Goal: Information Seeking & Learning: Learn about a topic

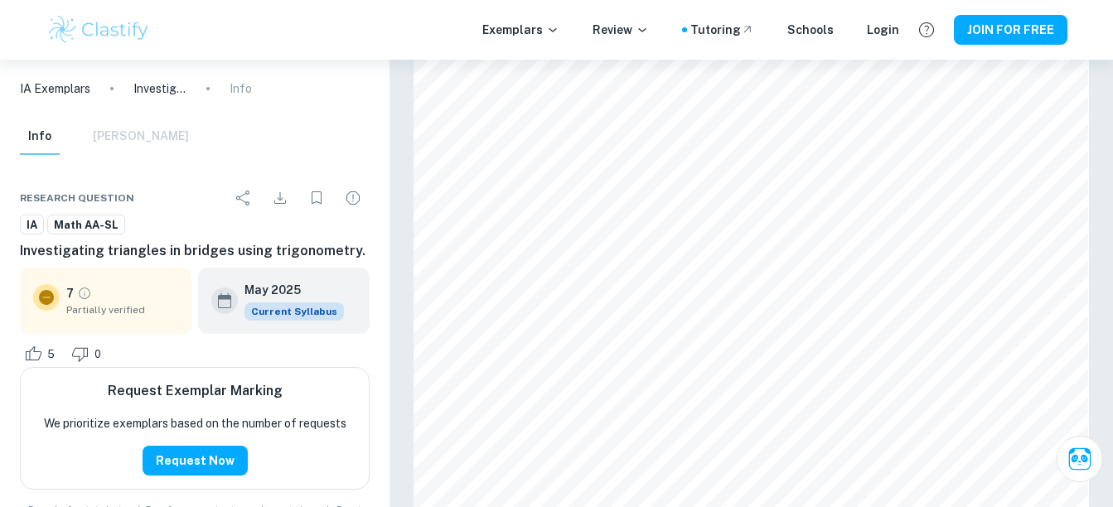
click at [127, 35] on img at bounding box center [98, 29] width 105 height 33
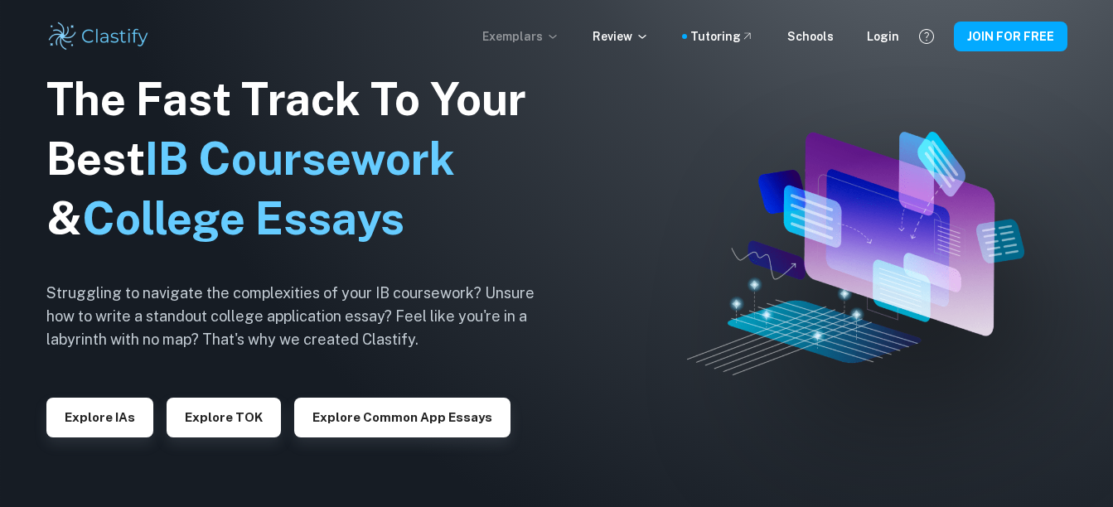
click at [520, 41] on p "Exemplars" at bounding box center [520, 36] width 77 height 18
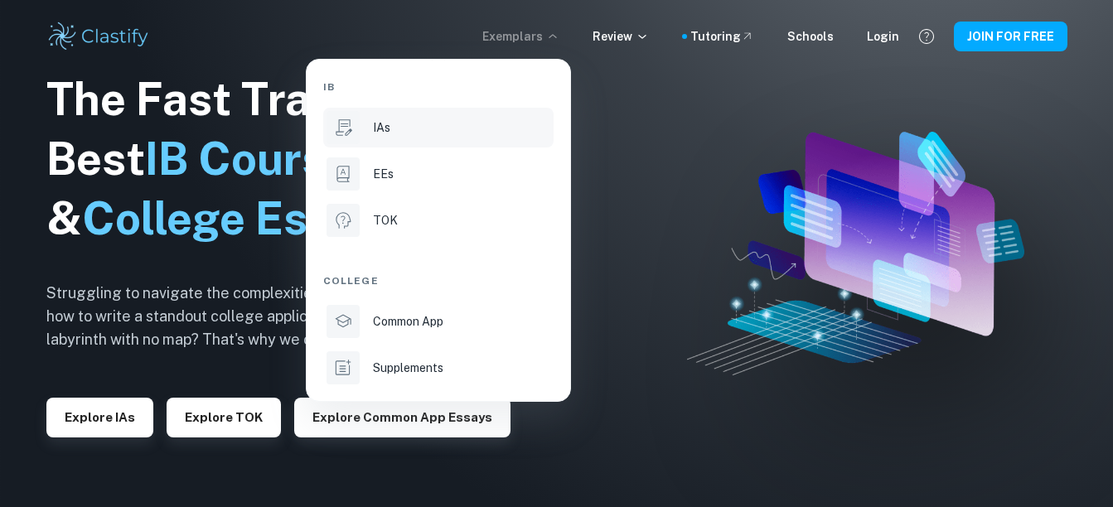
click at [458, 128] on div "IAs" at bounding box center [461, 128] width 177 height 18
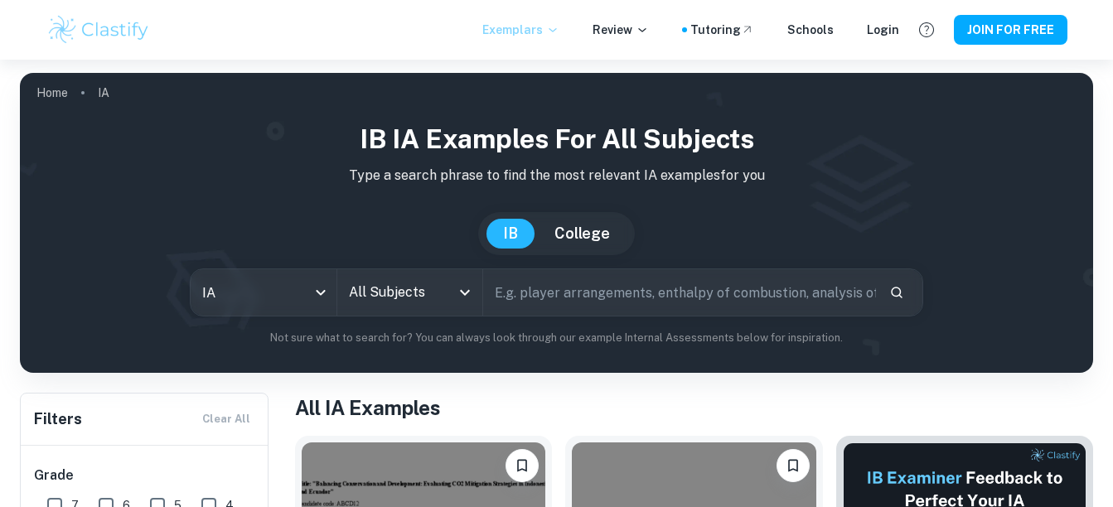
click at [551, 31] on p "Exemplars" at bounding box center [520, 30] width 77 height 18
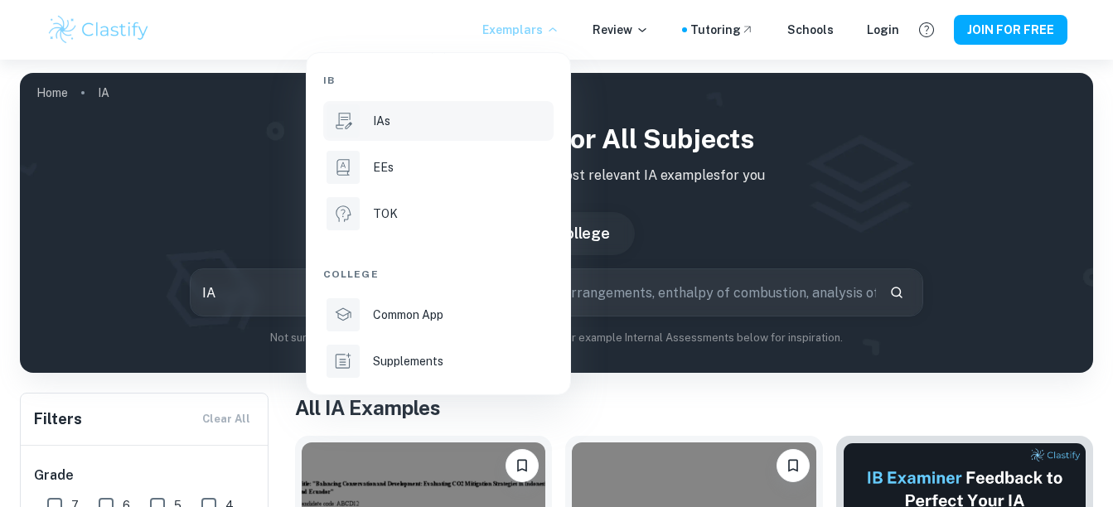
click at [656, 84] on div at bounding box center [556, 253] width 1113 height 507
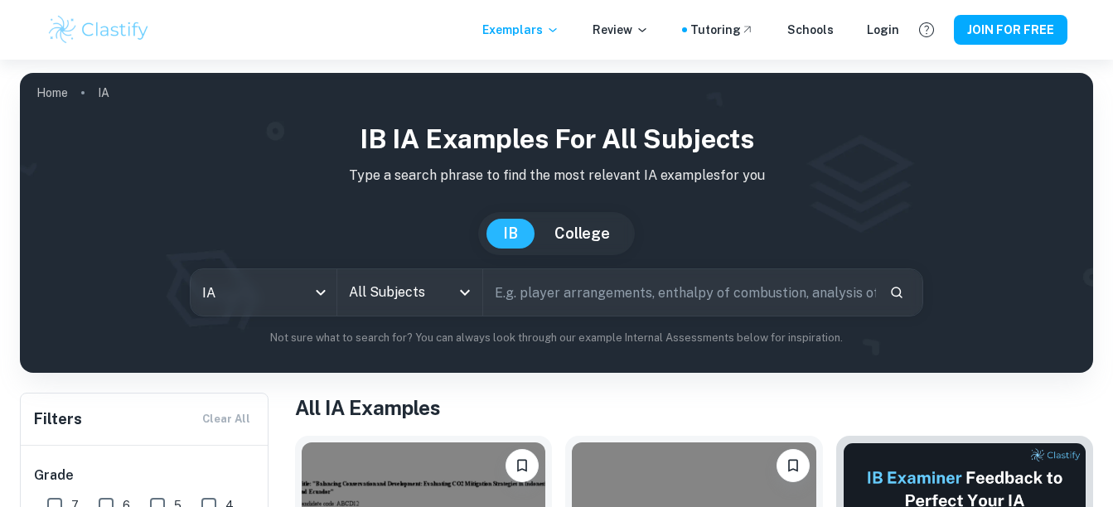
scroll to position [105, 0]
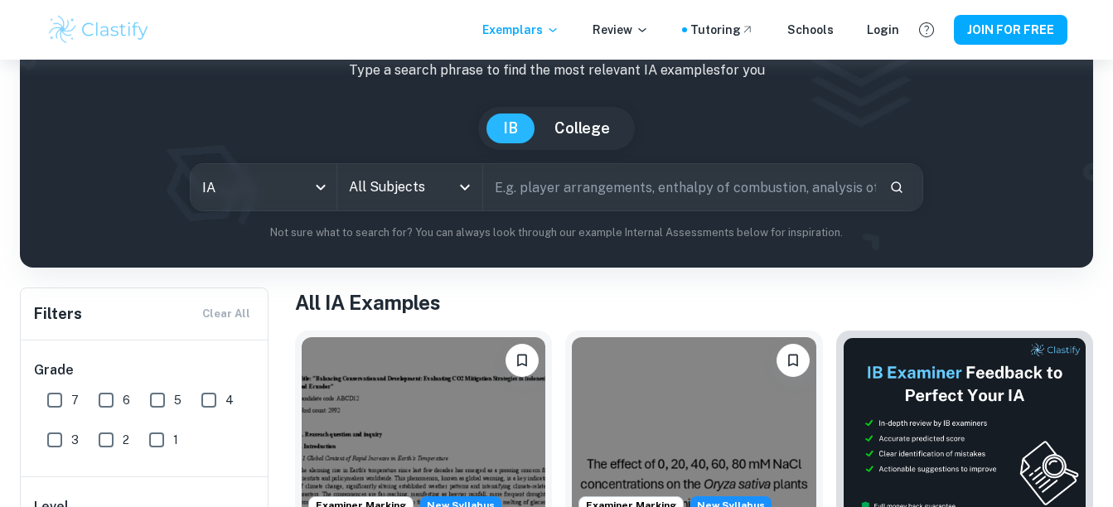
click at [396, 205] on div "All Subjects" at bounding box center [409, 187] width 145 height 46
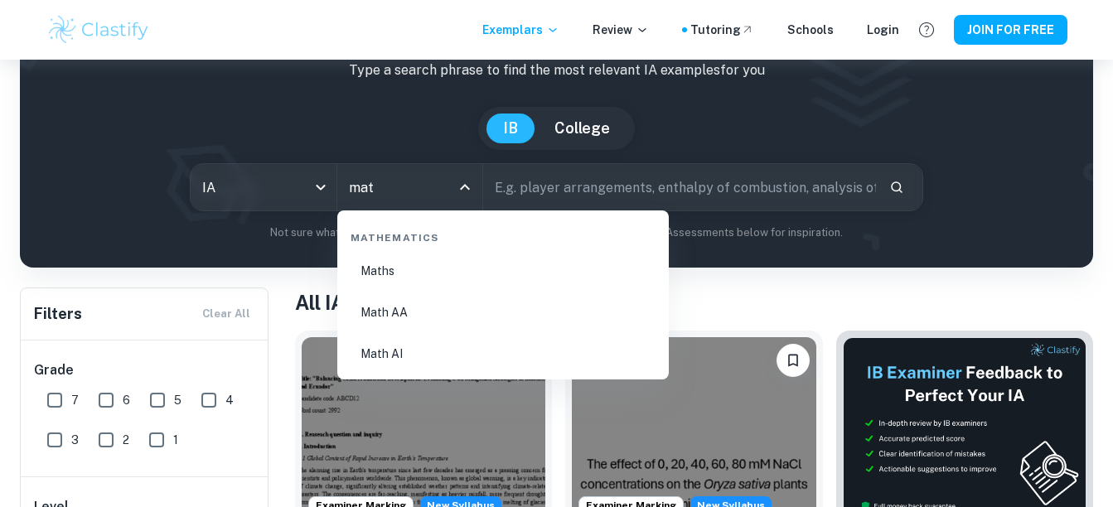
type input "math"
click at [452, 297] on li "Math AA" at bounding box center [503, 312] width 318 height 38
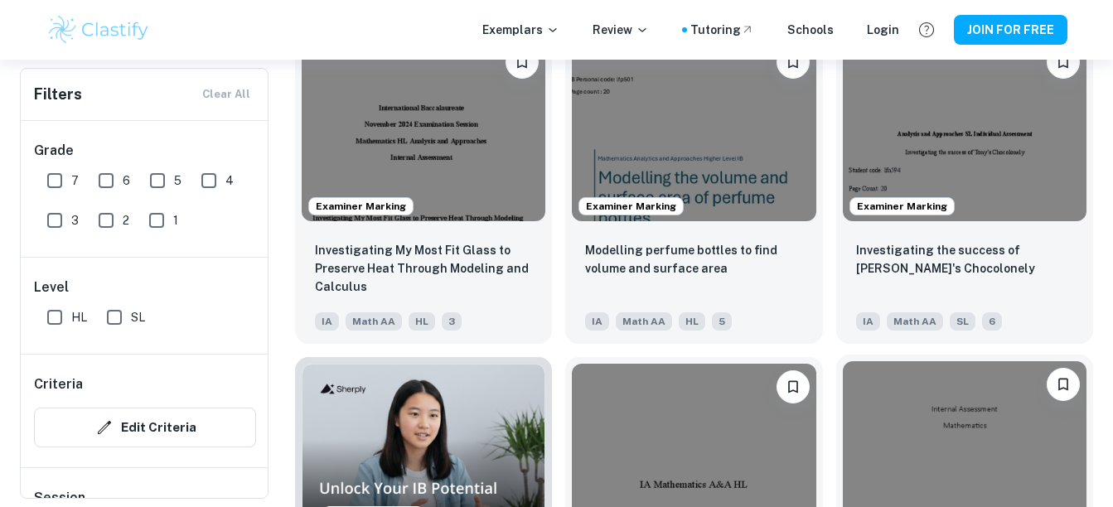
scroll to position [879, 0]
click at [459, 191] on img at bounding box center [424, 128] width 244 height 183
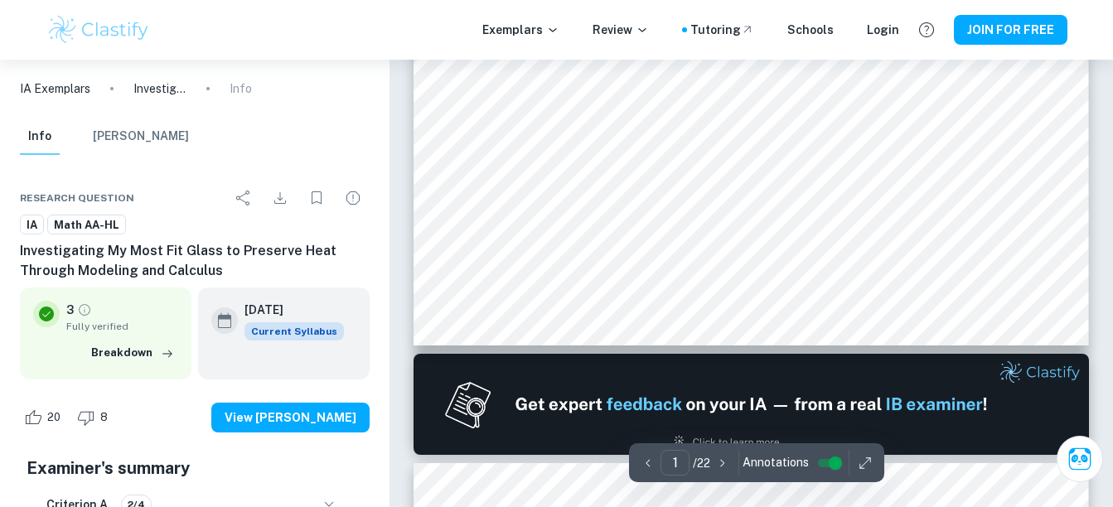
scroll to position [686, 0]
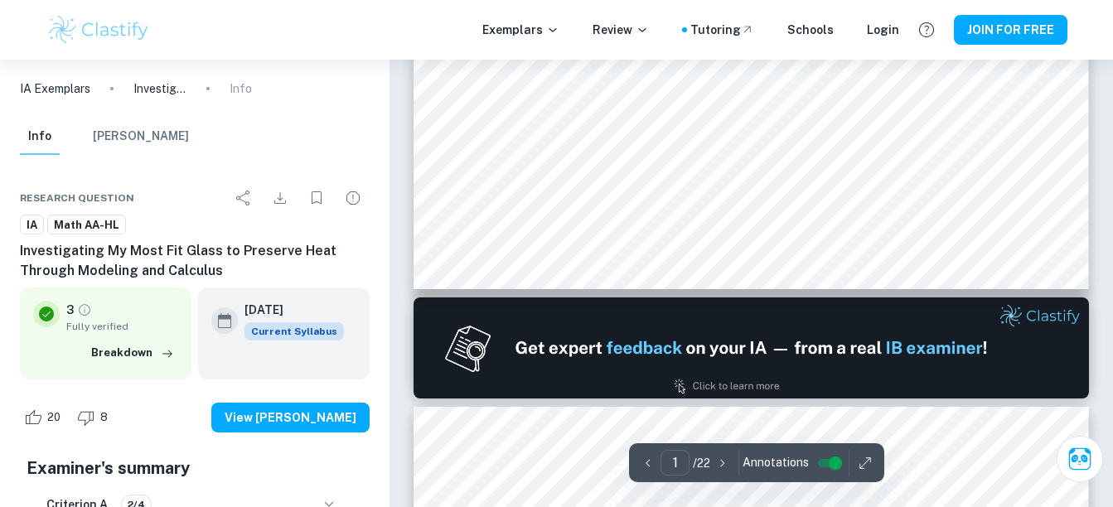
type input "2"
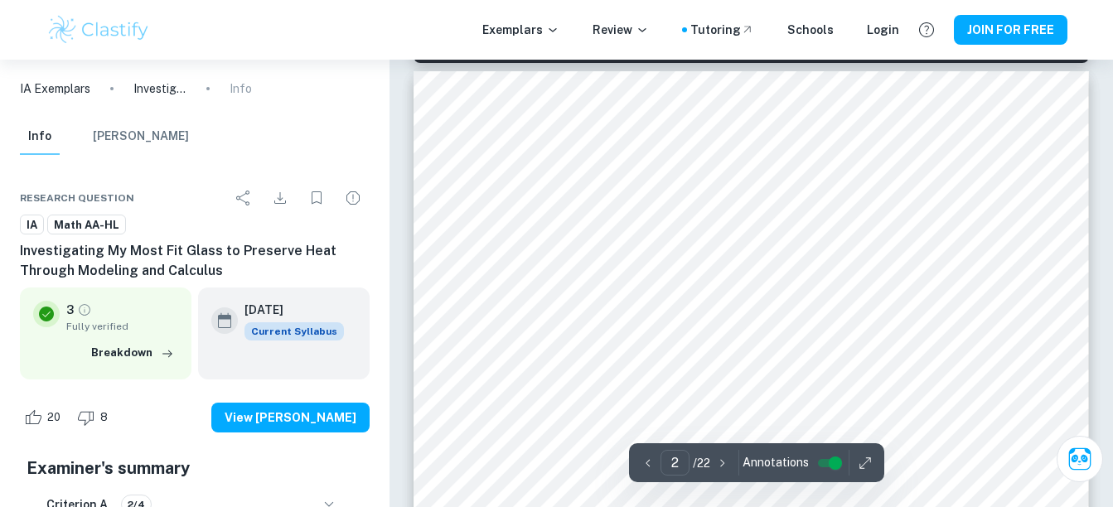
scroll to position [1076, 0]
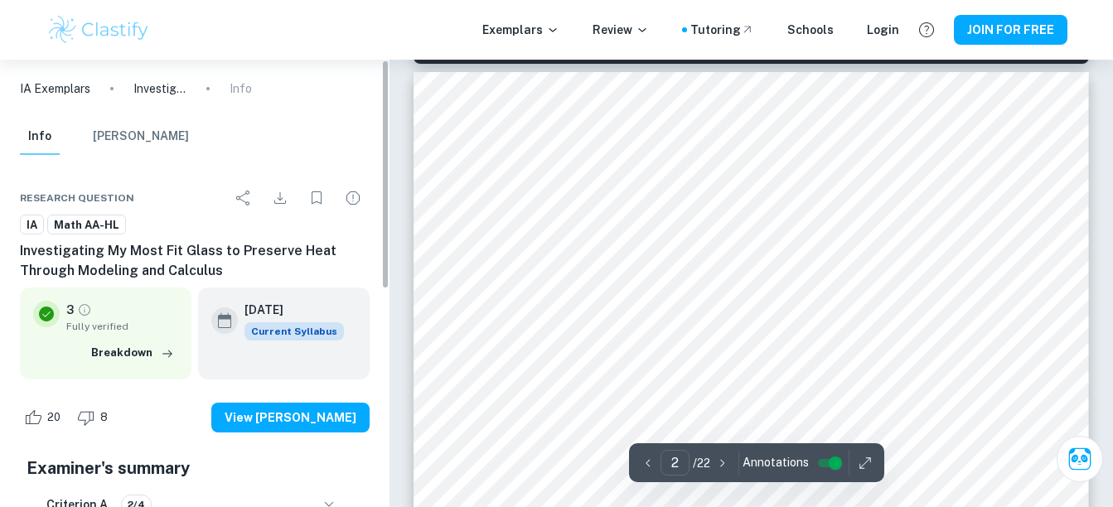
drag, startPoint x: 139, startPoint y: 356, endPoint x: 422, endPoint y: 316, distance: 285.4
click at [139, 356] on button "Breakdown" at bounding box center [132, 353] width 91 height 25
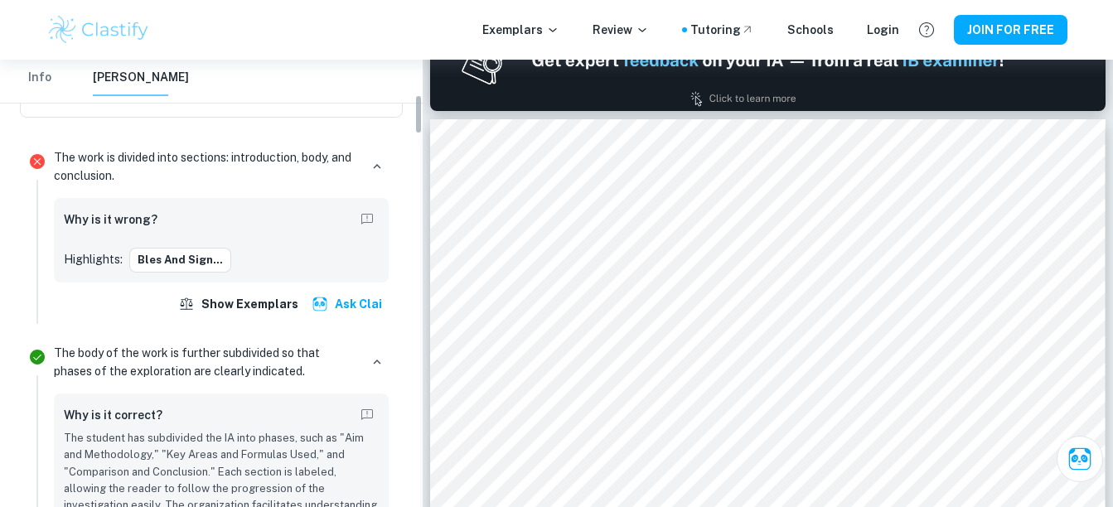
scroll to position [396, 0]
click at [183, 256] on button "bles and Sign..." at bounding box center [180, 260] width 102 height 25
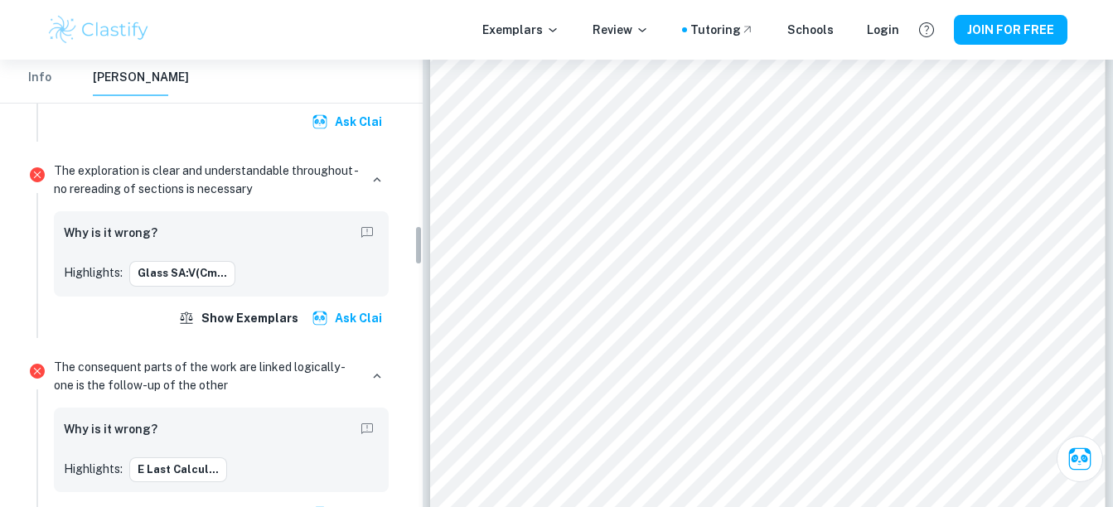
scroll to position [1864, 0]
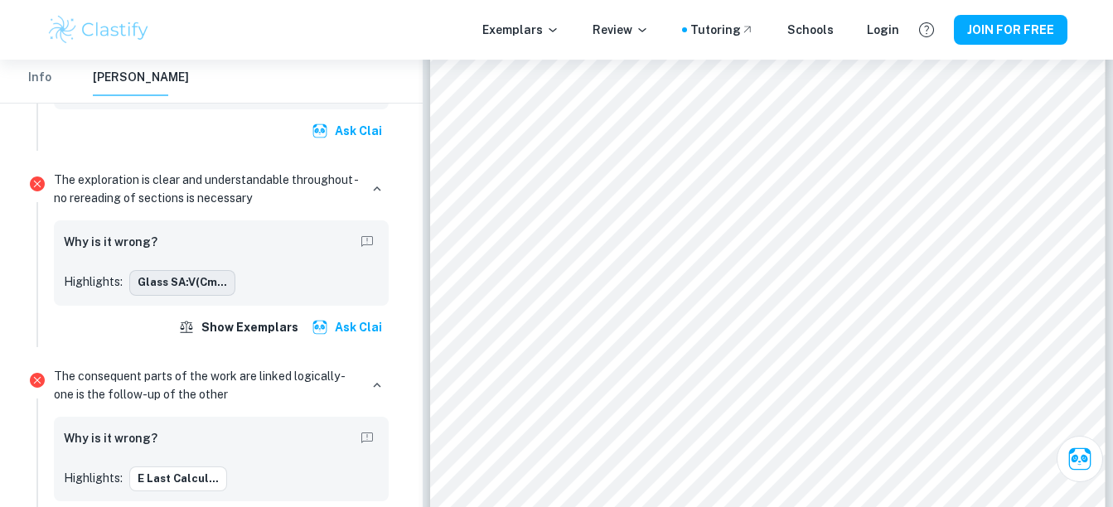
click at [194, 272] on button "Glass SA:V(cm..." at bounding box center [182, 282] width 106 height 25
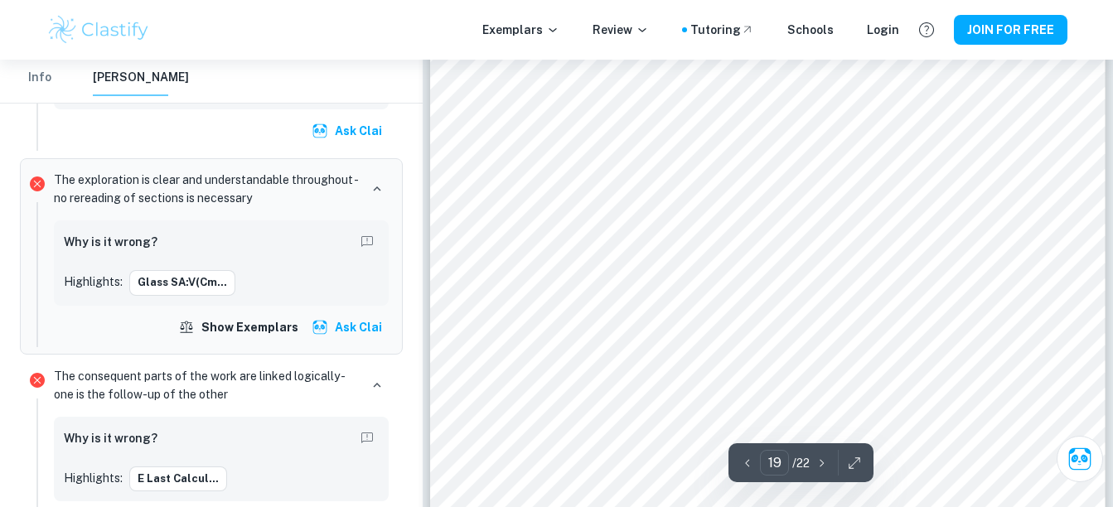
scroll to position [18383, 0]
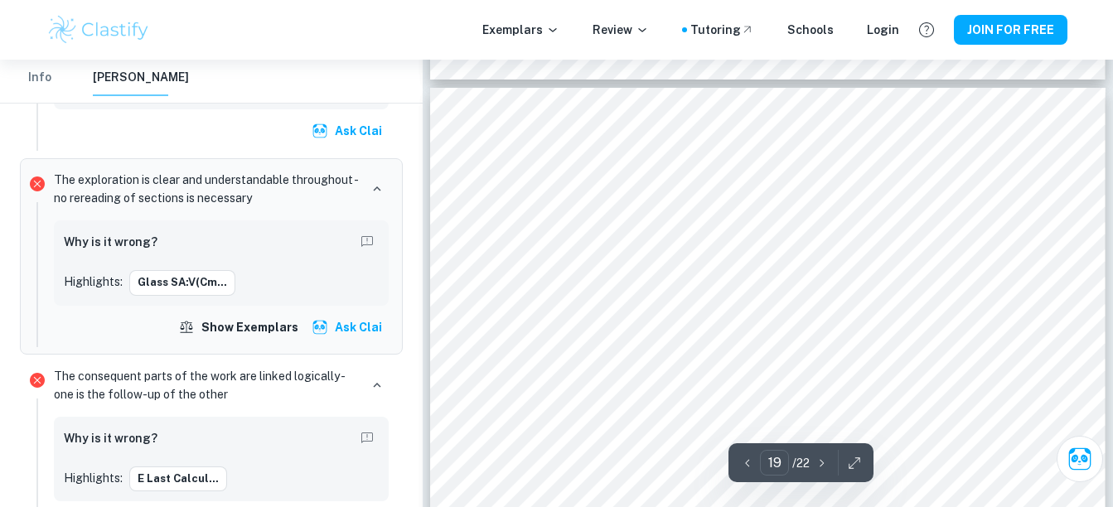
type input "20"
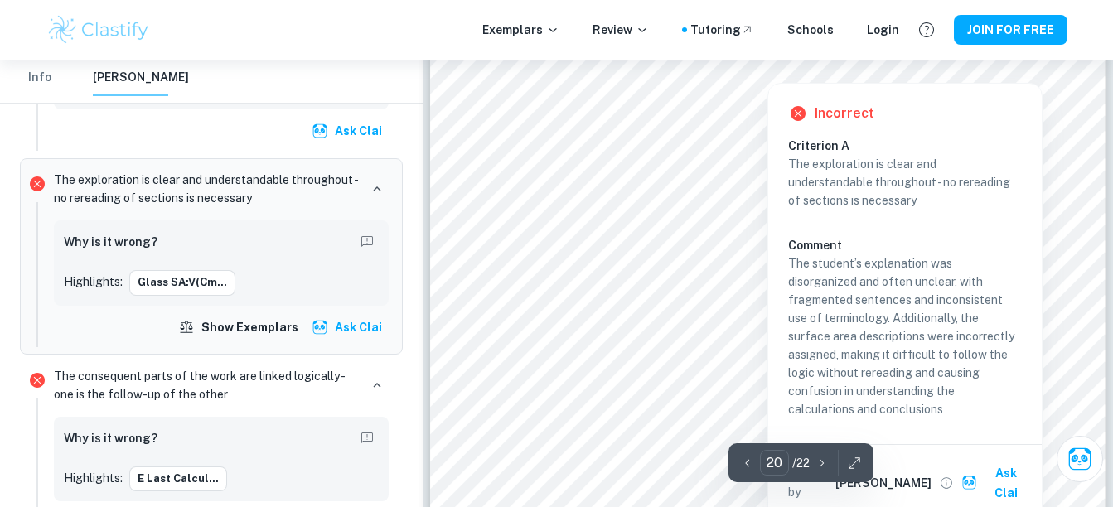
scroll to position [18666, 0]
